Goal: Task Accomplishment & Management: Use online tool/utility

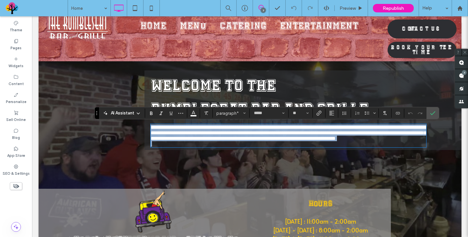
click at [223, 147] on p "**********" at bounding box center [288, 136] width 275 height 22
drag, startPoint x: 223, startPoint y: 154, endPoint x: 149, endPoint y: 130, distance: 77.7
click at [149, 130] on div "**********" at bounding box center [302, 111] width 317 height 80
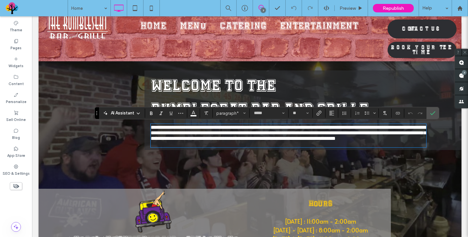
type input "*******"
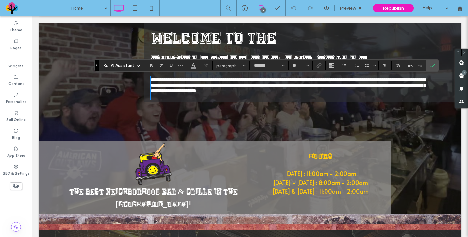
scroll to position [73, 0]
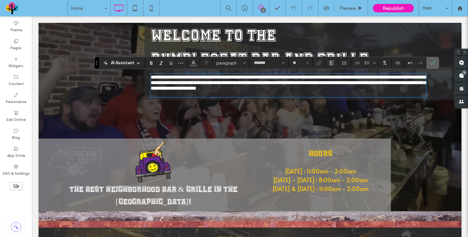
click at [435, 62] on label "Confirm" at bounding box center [433, 63] width 10 height 12
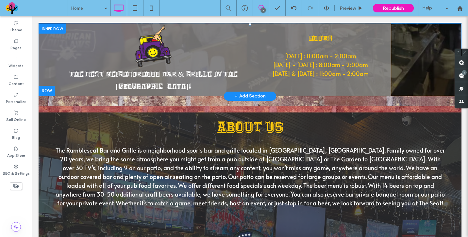
scroll to position [0, 0]
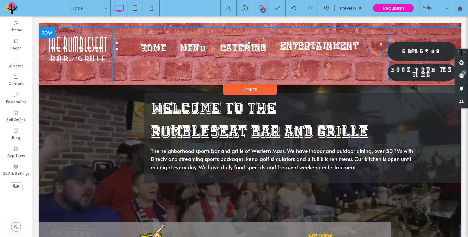
click at [312, 47] on span "Entertainment" at bounding box center [319, 46] width 79 height 9
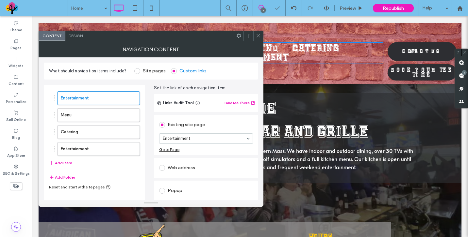
click at [163, 147] on section "Entertainment" at bounding box center [206, 138] width 94 height 17
click at [163, 148] on div "Go to Page" at bounding box center [169, 149] width 20 height 5
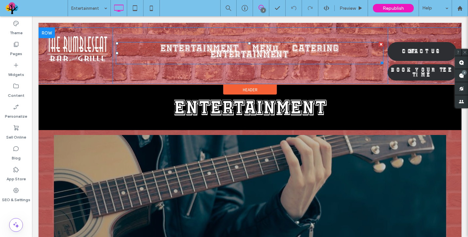
click at [266, 57] on span "Entertainment" at bounding box center [249, 55] width 79 height 9
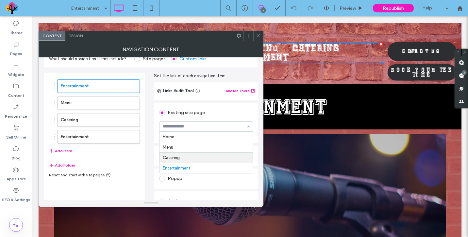
scroll to position [11, 0]
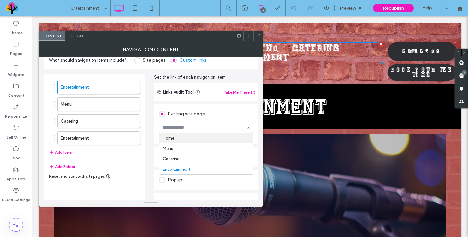
click at [248, 128] on div "Home Menu Catering Entertainment" at bounding box center [206, 128] width 94 height 10
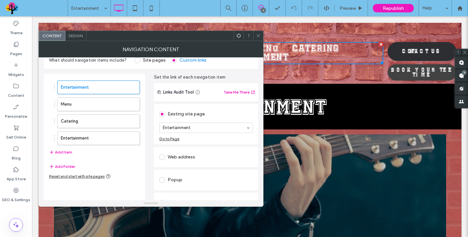
click at [438, 71] on span "Book Your Tee Time" at bounding box center [421, 73] width 69 height 10
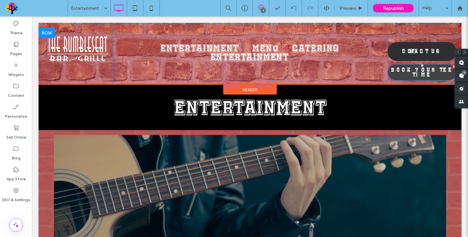
click at [423, 70] on span "Book Your Tee Time" at bounding box center [421, 73] width 69 height 10
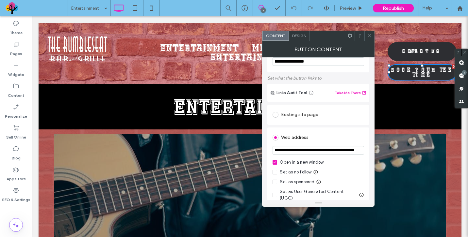
scroll to position [0, 0]
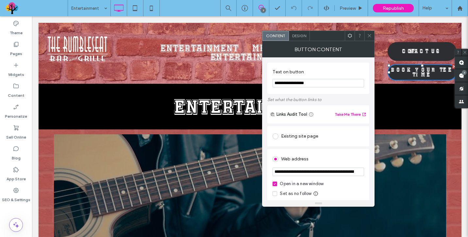
click at [368, 36] on icon at bounding box center [369, 35] width 5 height 5
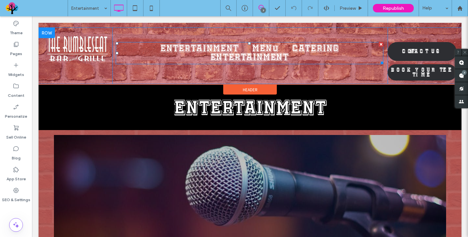
click at [362, 54] on ul "Entertainment Menu Catering Entertainment" at bounding box center [250, 53] width 258 height 18
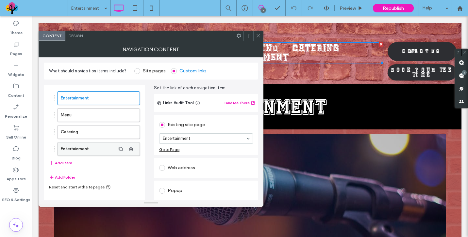
click at [64, 150] on label "Entertainment" at bounding box center [88, 149] width 55 height 13
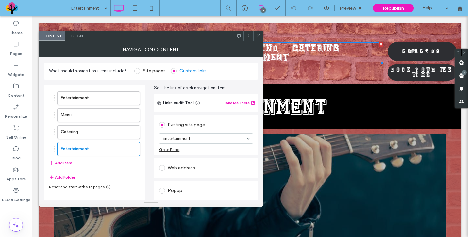
click at [173, 149] on div "Go to Page" at bounding box center [169, 149] width 20 height 5
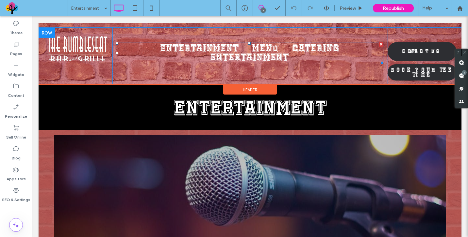
click at [368, 48] on ul "Entertainment Menu Catering Entertainment" at bounding box center [250, 53] width 258 height 18
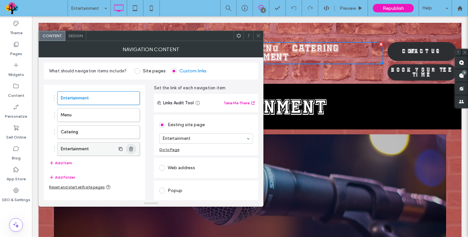
click at [133, 152] on icon "button" at bounding box center [130, 149] width 5 height 5
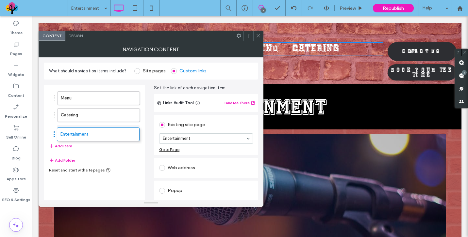
drag, startPoint x: 55, startPoint y: 97, endPoint x: 55, endPoint y: 132, distance: 34.6
click at [258, 36] on use at bounding box center [257, 35] width 3 height 3
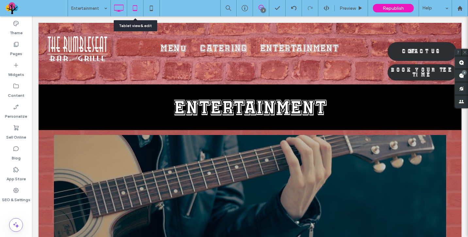
click at [136, 8] on icon at bounding box center [134, 8] width 13 height 13
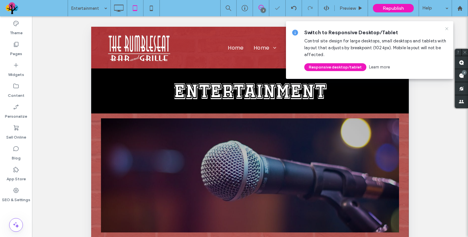
click at [446, 30] on icon at bounding box center [446, 28] width 5 height 5
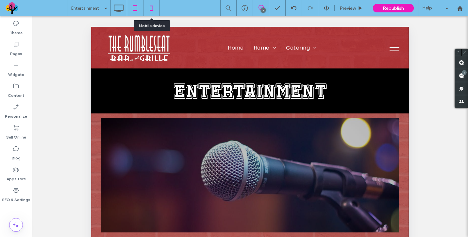
click at [147, 9] on icon at bounding box center [151, 8] width 13 height 13
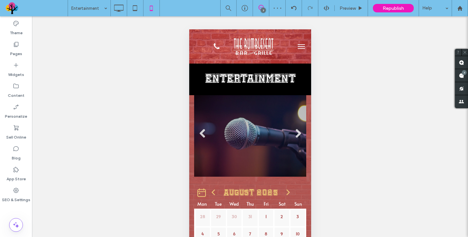
click at [305, 45] on button "menu" at bounding box center [300, 46] width 13 height 13
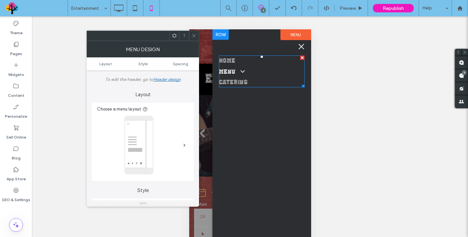
click at [259, 74] on link "Menu" at bounding box center [262, 71] width 86 height 11
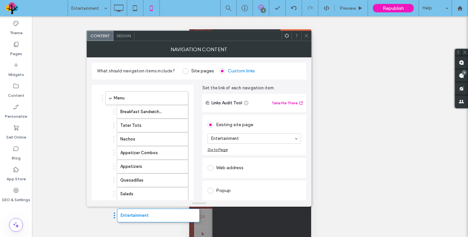
drag, startPoint x: 103, startPoint y: 99, endPoint x: 113, endPoint y: 214, distance: 115.1
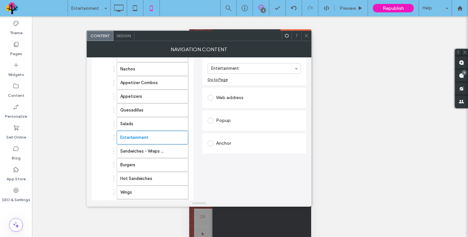
scroll to position [78, 0]
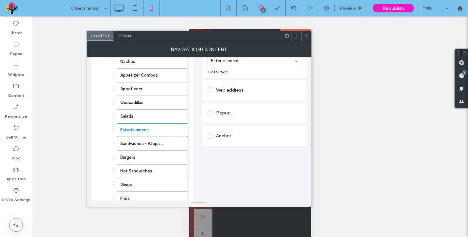
click at [112, 130] on ol "Breakfast Sandwiches Tater Tots Nachos Appetizer Combos Appetizers Quesadillas …" at bounding box center [147, 123] width 79 height 192
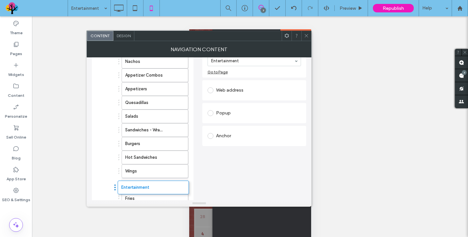
drag, startPoint x: 113, startPoint y: 130, endPoint x: 114, endPoint y: 184, distance: 53.9
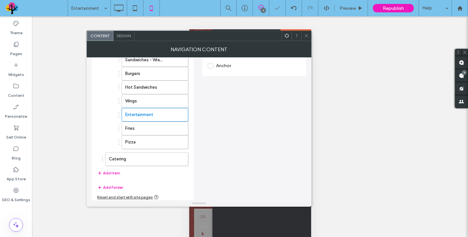
scroll to position [148, 0]
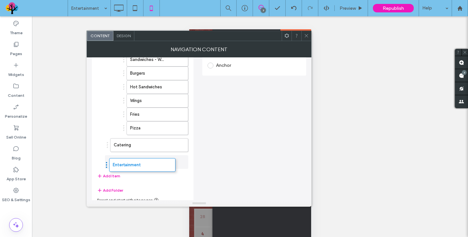
drag, startPoint x: 119, startPoint y: 116, endPoint x: 106, endPoint y: 163, distance: 49.0
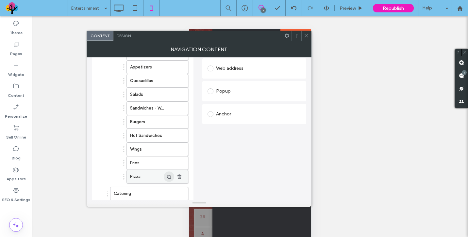
scroll to position [0, 0]
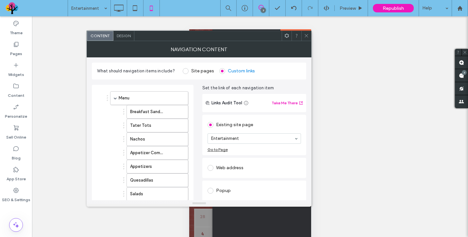
click at [306, 35] on icon at bounding box center [306, 35] width 5 height 5
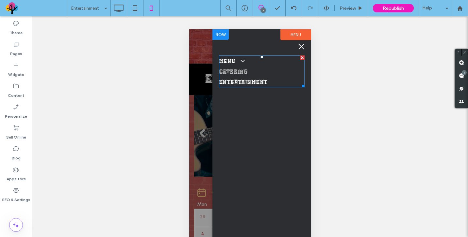
click at [285, 65] on link "Menu" at bounding box center [262, 61] width 86 height 11
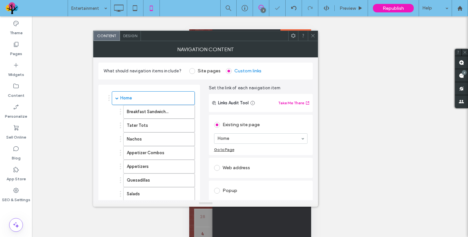
click at [226, 149] on div "Go to Page" at bounding box center [224, 149] width 20 height 5
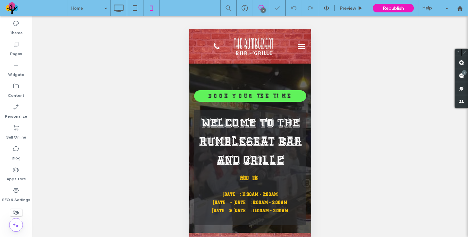
drag, startPoint x: 485, startPoint y: 57, endPoint x: 297, endPoint y: 51, distance: 187.6
click at [297, 51] on button "menu" at bounding box center [300, 46] width 13 height 13
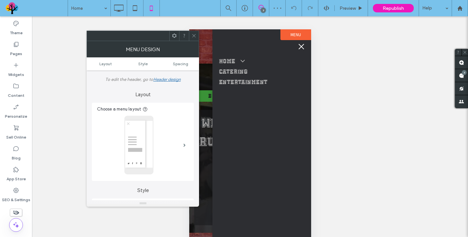
click at [302, 49] on button "menu" at bounding box center [300, 46] width 13 height 13
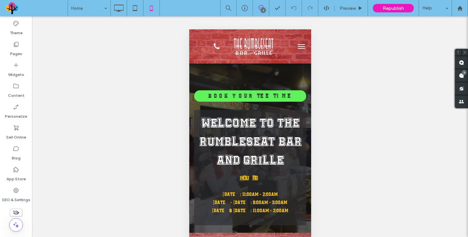
click at [303, 45] on button "menu" at bounding box center [300, 46] width 13 height 13
